Goal: Information Seeking & Learning: Learn about a topic

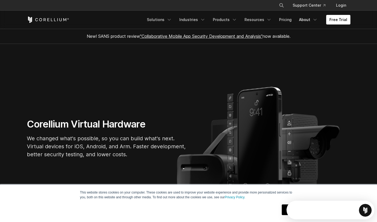
click at [311, 21] on link "About" at bounding box center [308, 20] width 25 height 10
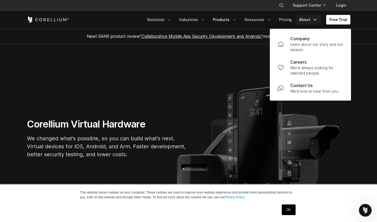
click at [229, 19] on link "Products" at bounding box center [224, 20] width 31 height 10
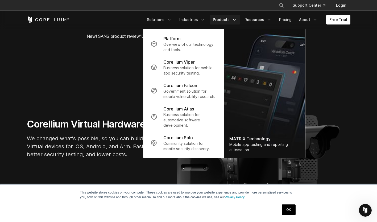
click at [267, 20] on link "Resources" at bounding box center [257, 20] width 33 height 10
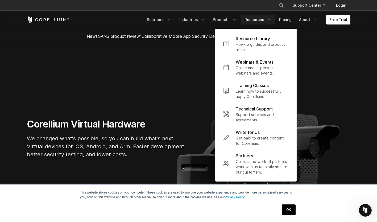
click at [245, 93] on p "Learn how to successfully apply Corellium." at bounding box center [262, 94] width 53 height 11
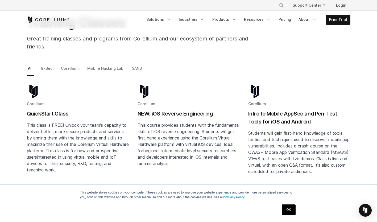
scroll to position [47, 0]
click at [104, 65] on link "Mobile Hacking Lab" at bounding box center [105, 70] width 39 height 11
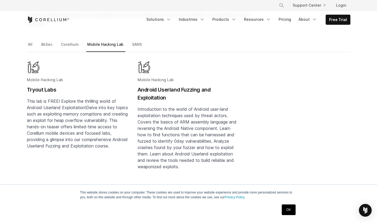
scroll to position [70, 0]
